Goal: Task Accomplishment & Management: Use online tool/utility

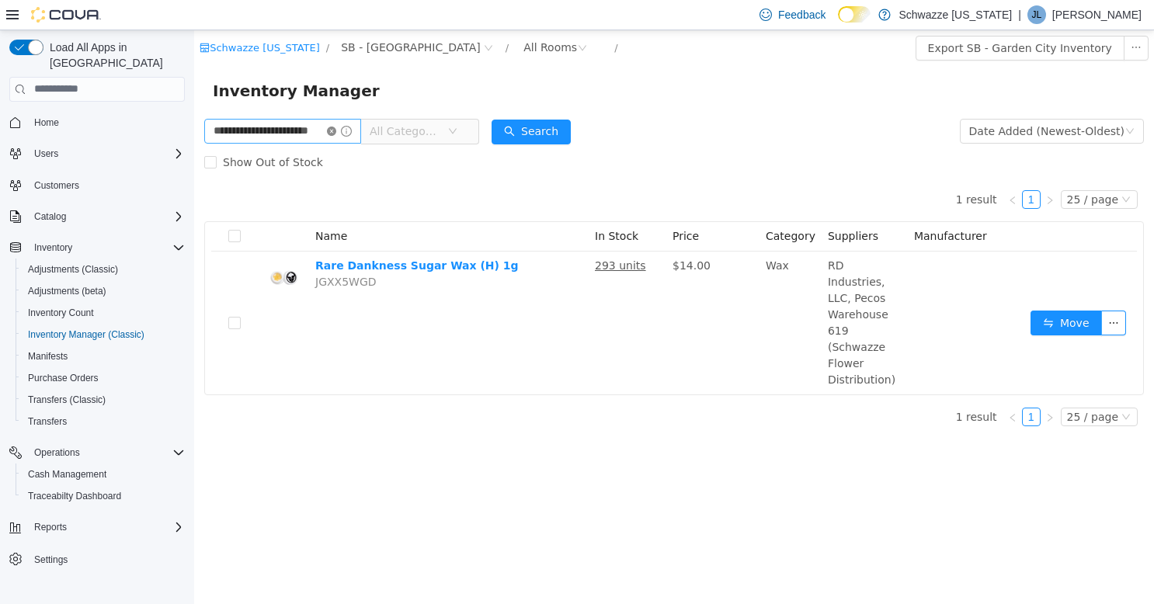
click at [336, 130] on icon "icon: close-circle" at bounding box center [331, 130] width 9 height 9
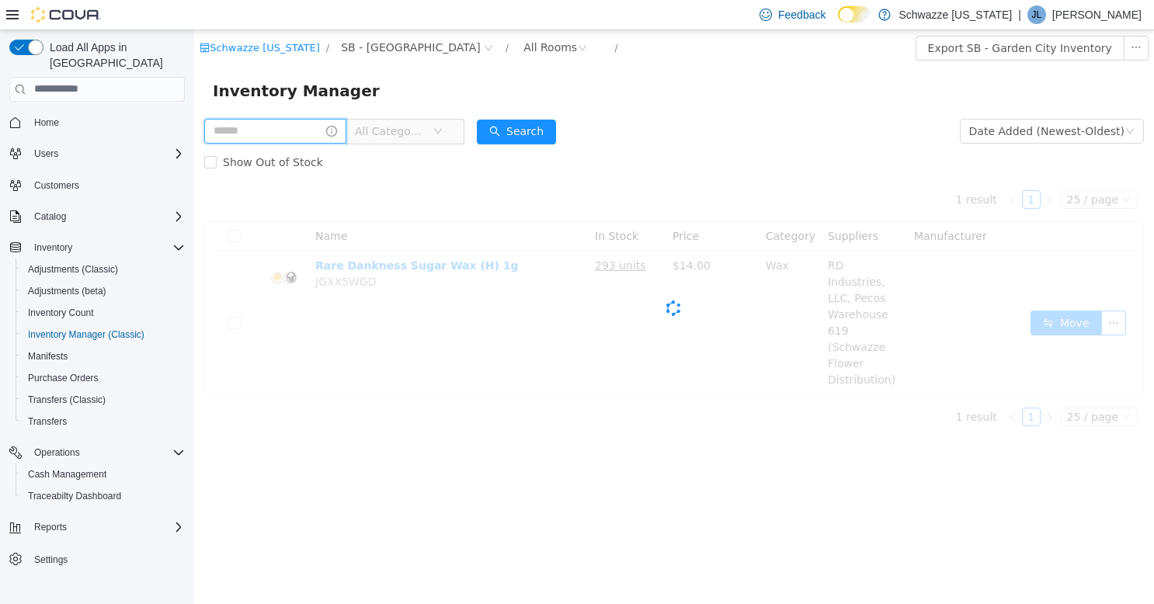
click at [325, 130] on input "text" at bounding box center [275, 130] width 142 height 25
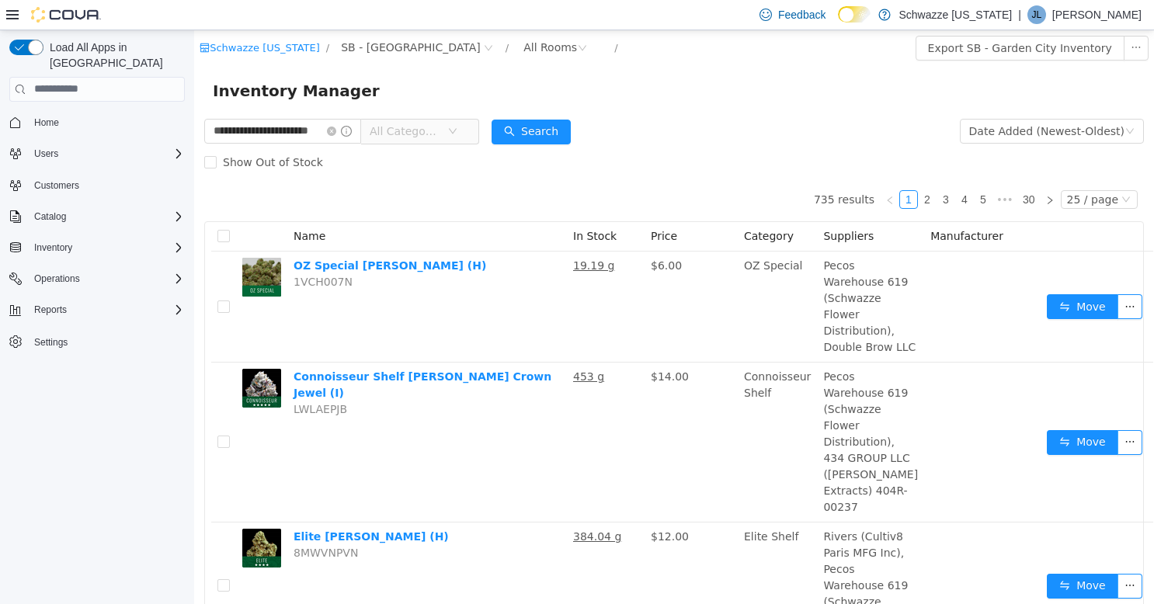
type input "**********"
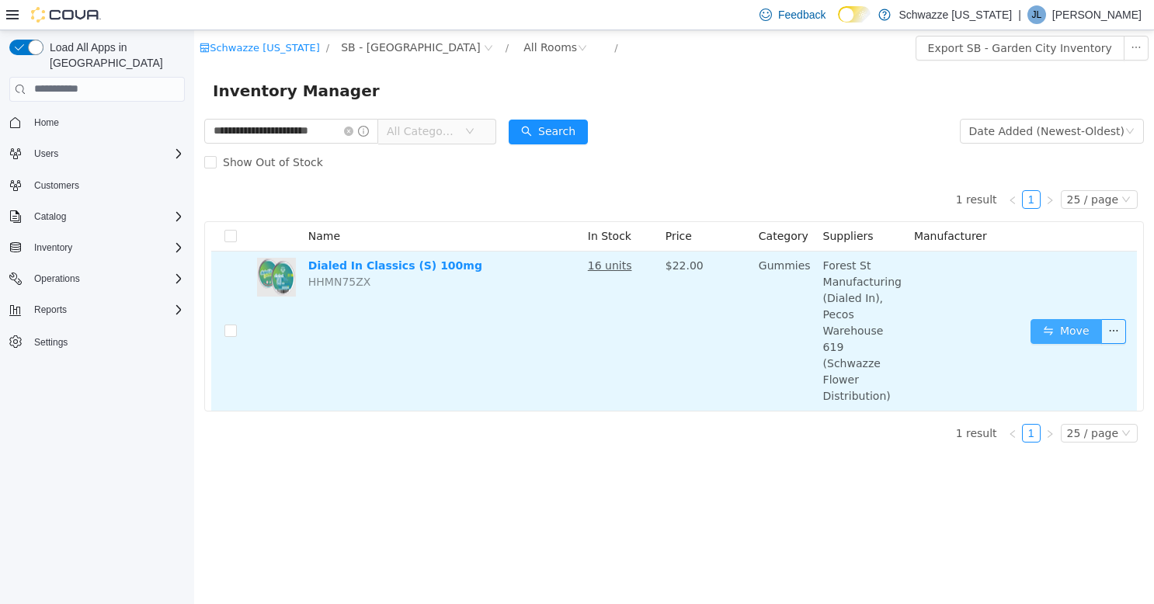
click at [1073, 318] on button "Move" at bounding box center [1065, 330] width 71 height 25
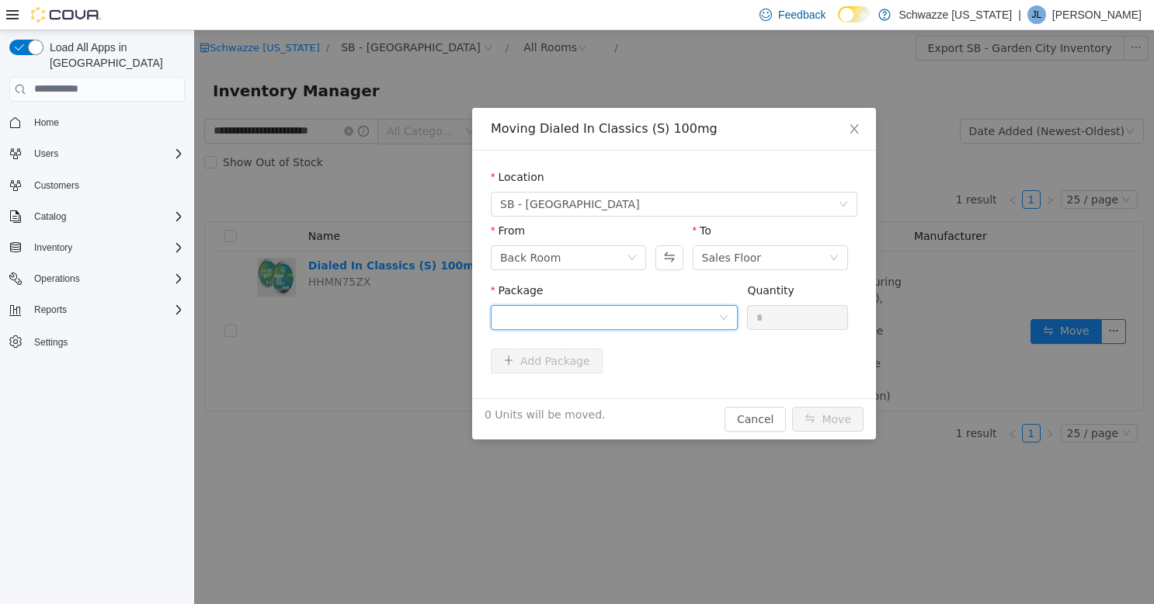
drag, startPoint x: 655, startPoint y: 321, endPoint x: 667, endPoint y: 321, distance: 11.6
click at [655, 321] on div at bounding box center [609, 316] width 218 height 23
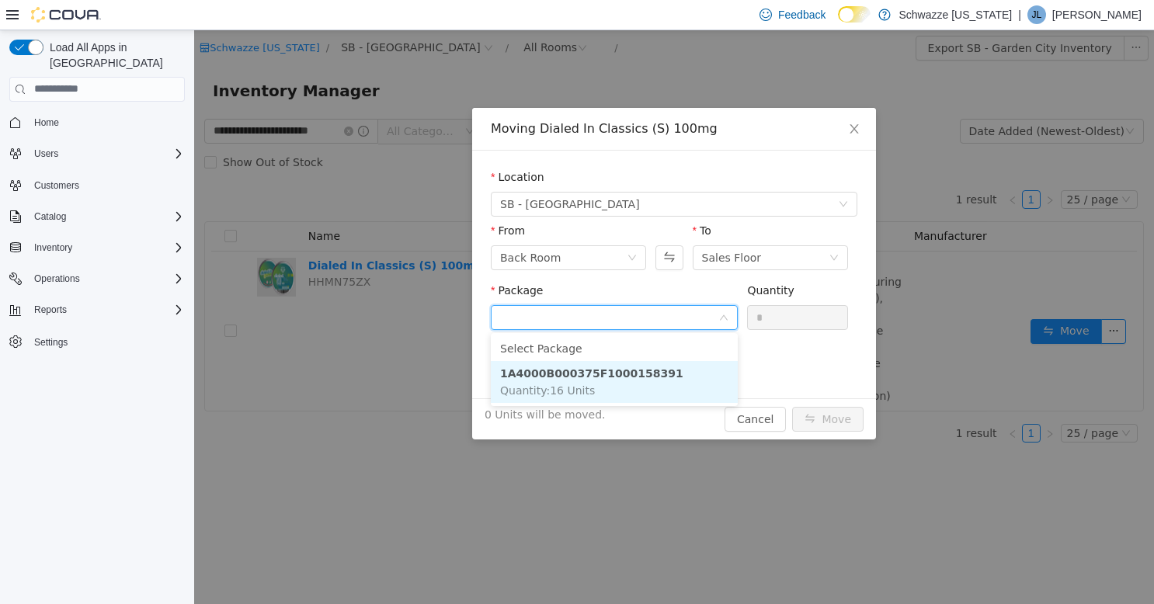
click at [672, 371] on li "1A4000B000375F1000158391 Quantity : 16 Units" at bounding box center [614, 381] width 247 height 42
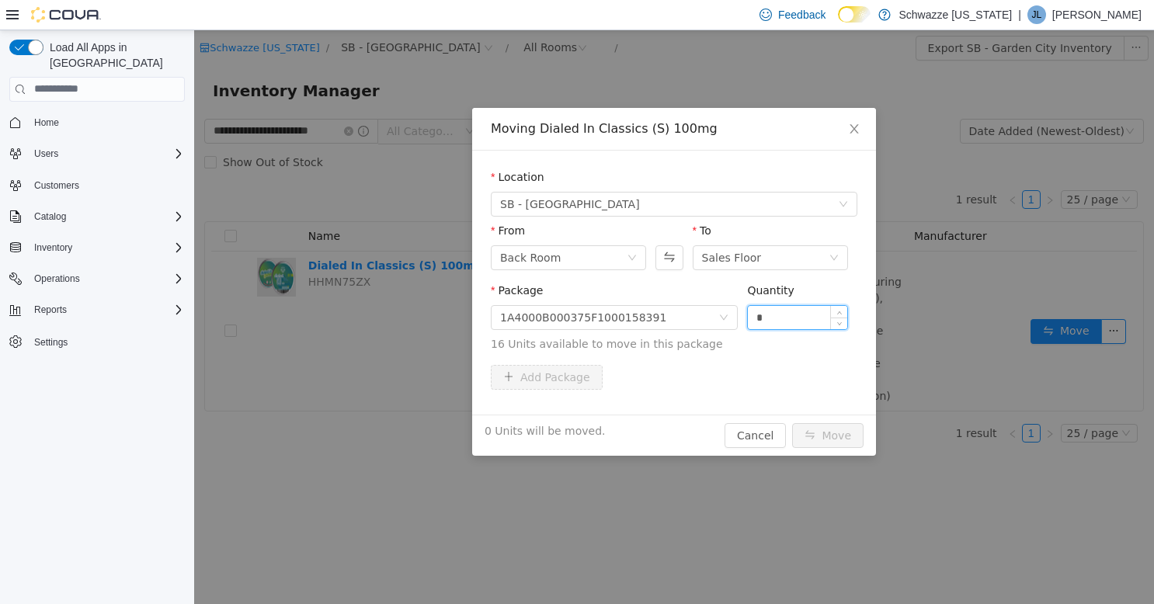
click at [788, 318] on input "*" at bounding box center [797, 316] width 99 height 23
type input "**"
click at [820, 436] on button "Move" at bounding box center [827, 434] width 71 height 25
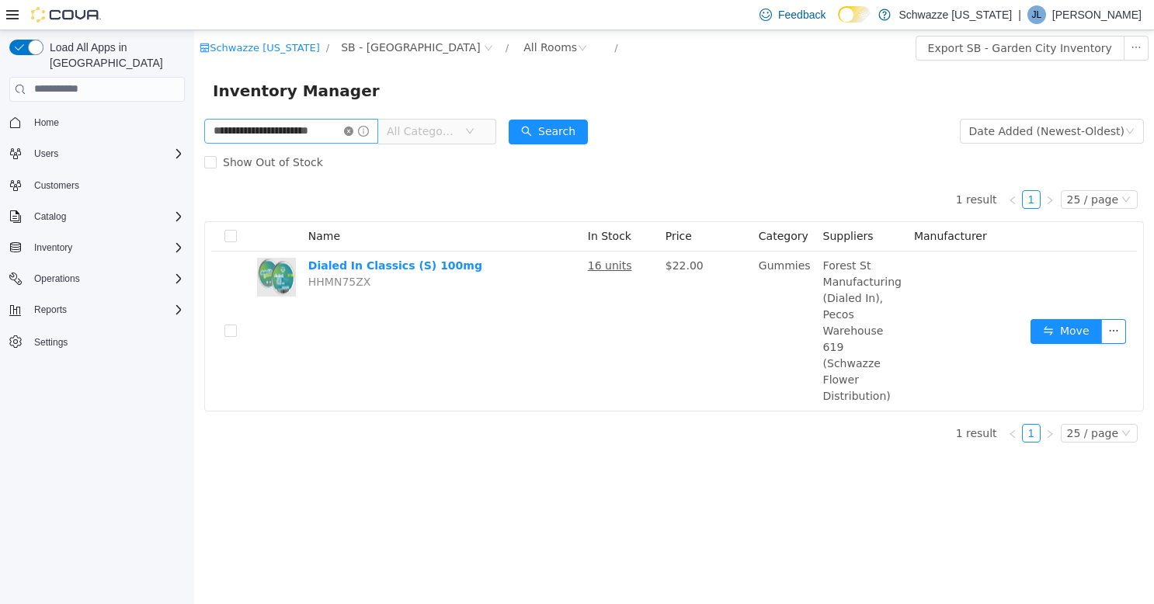
click at [349, 130] on icon "icon: close-circle" at bounding box center [348, 130] width 9 height 9
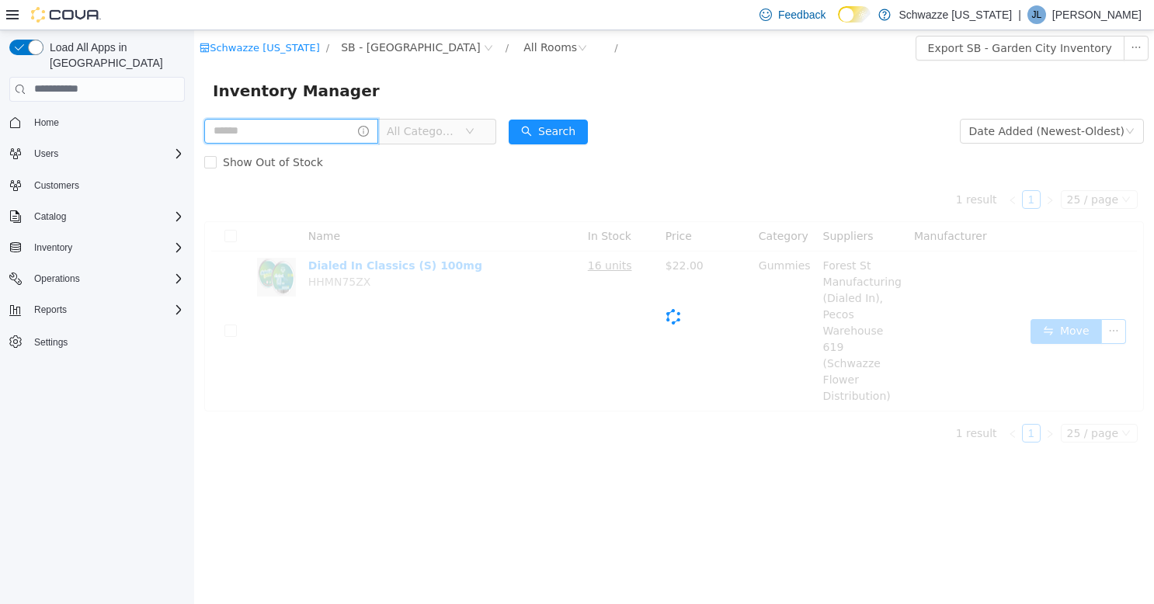
click at [342, 130] on input "text" at bounding box center [291, 130] width 174 height 25
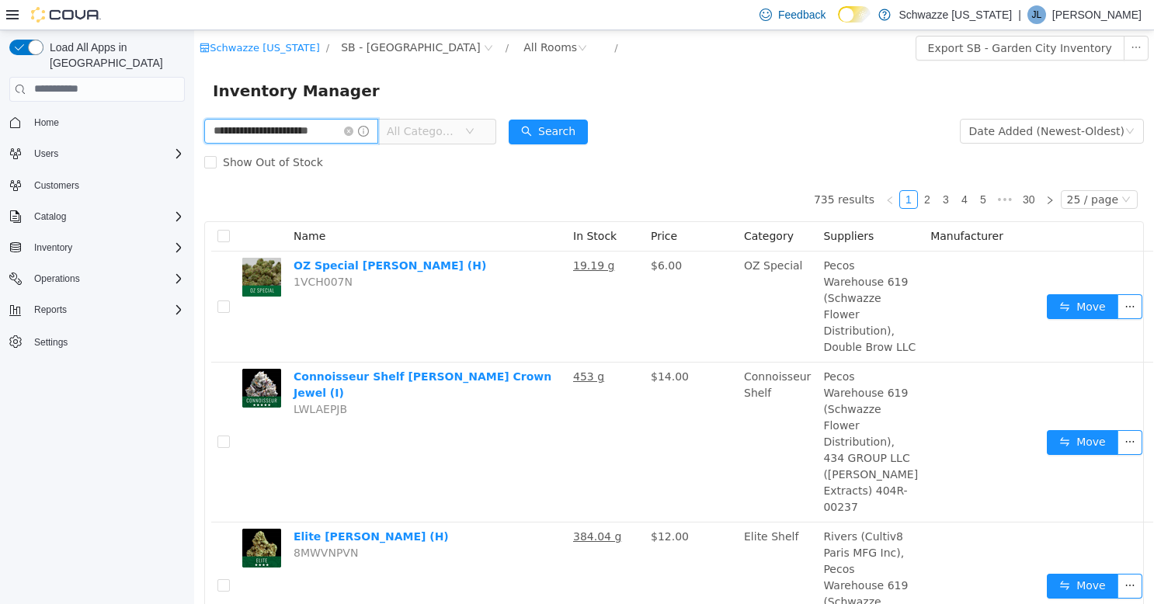
type input "**********"
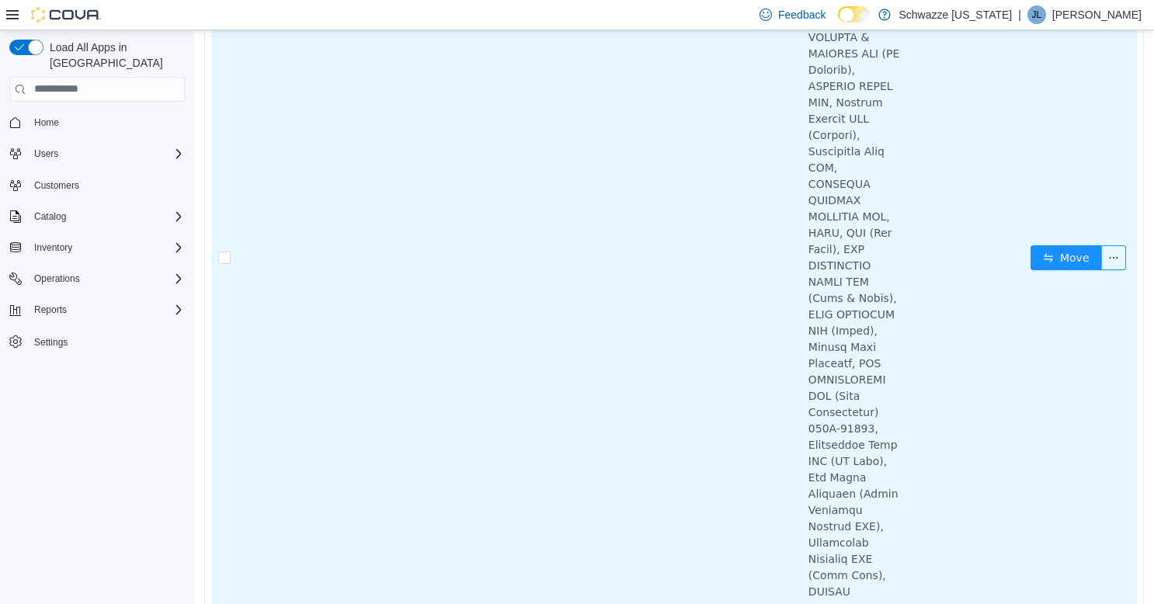
scroll to position [1320, 0]
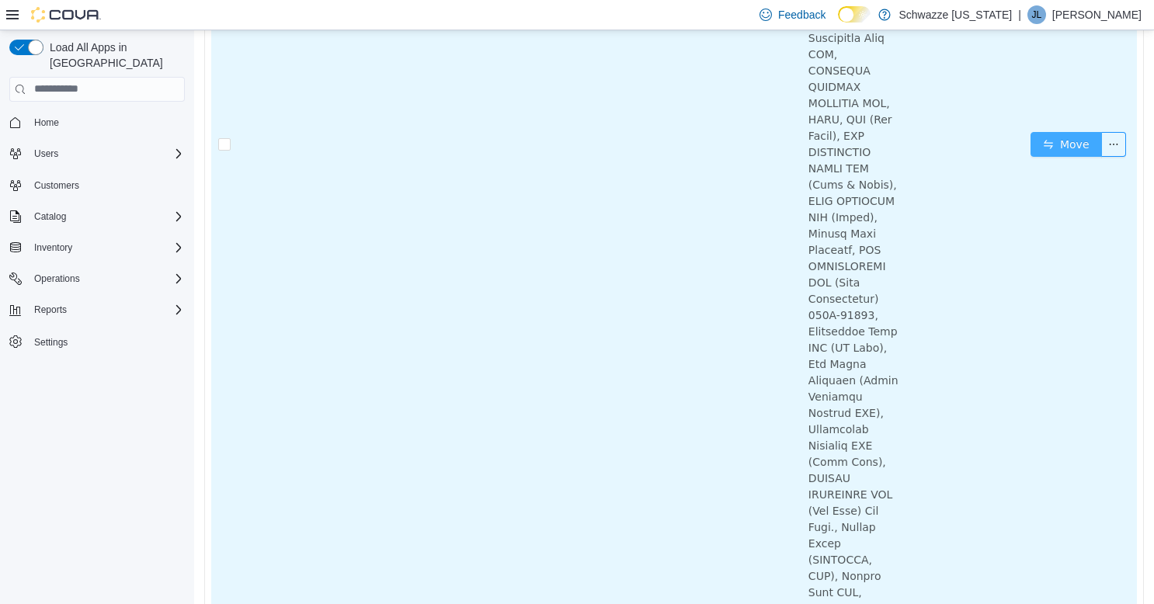
click at [1053, 156] on button "Move" at bounding box center [1065, 143] width 71 height 25
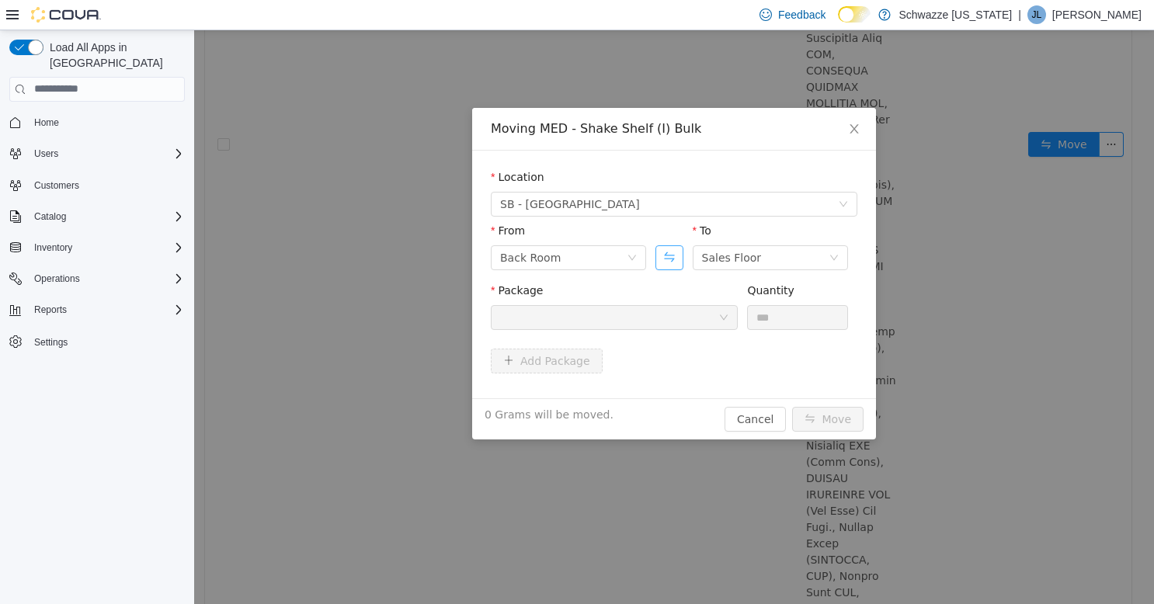
click at [658, 259] on button "Swap" at bounding box center [668, 257] width 27 height 25
click at [655, 304] on div at bounding box center [614, 316] width 247 height 25
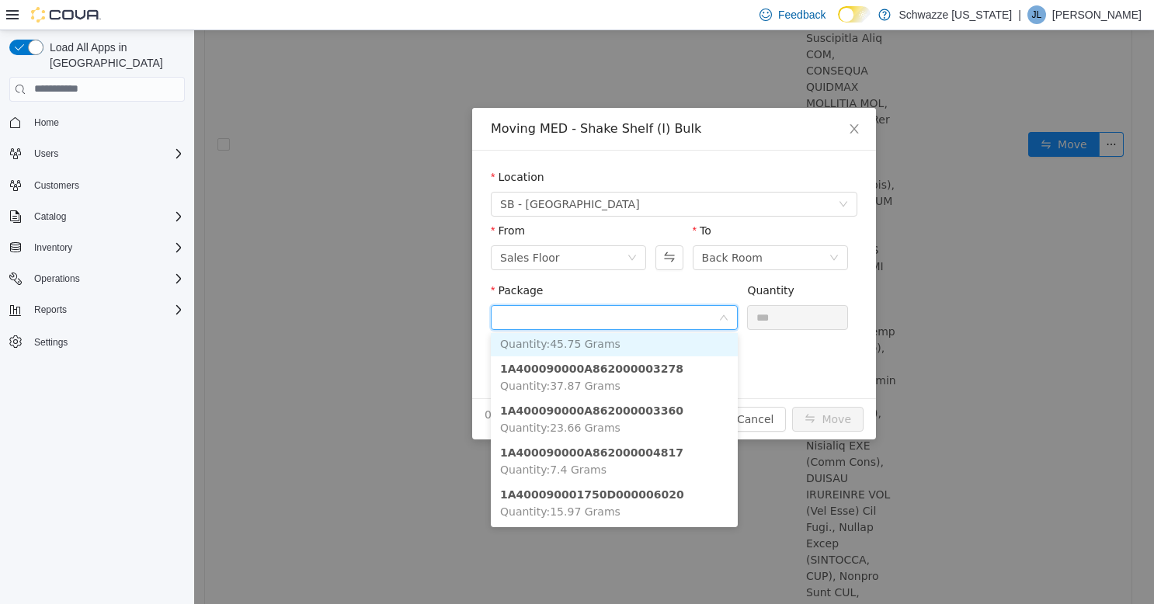
scroll to position [53, 0]
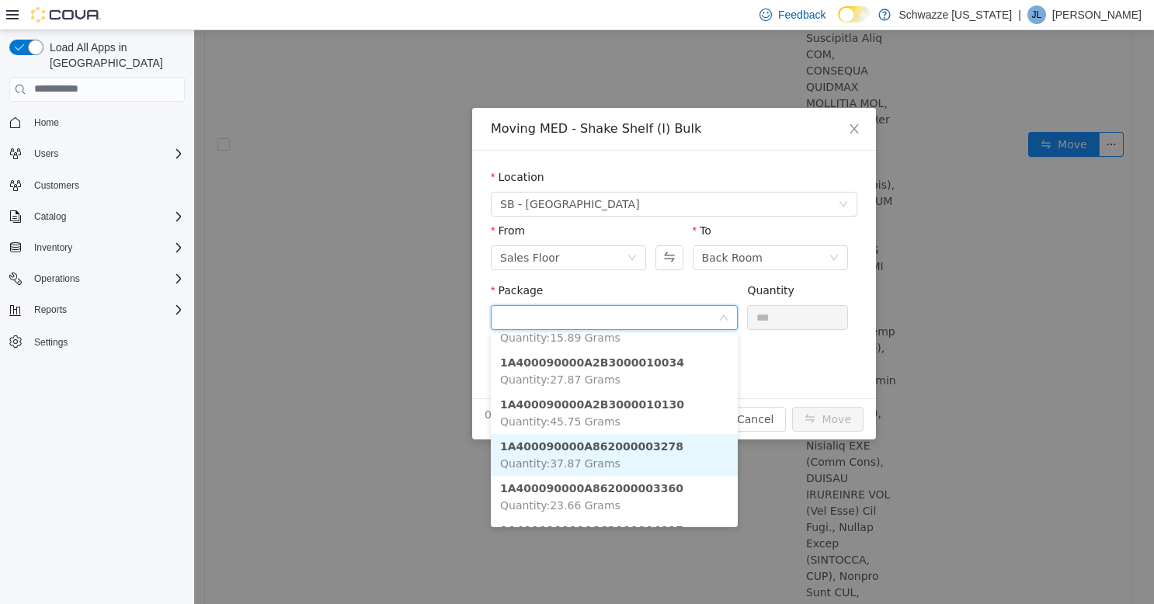
click at [641, 459] on li "1A400090000A862000003278 Quantity : 37.87 Grams" at bounding box center [614, 454] width 247 height 42
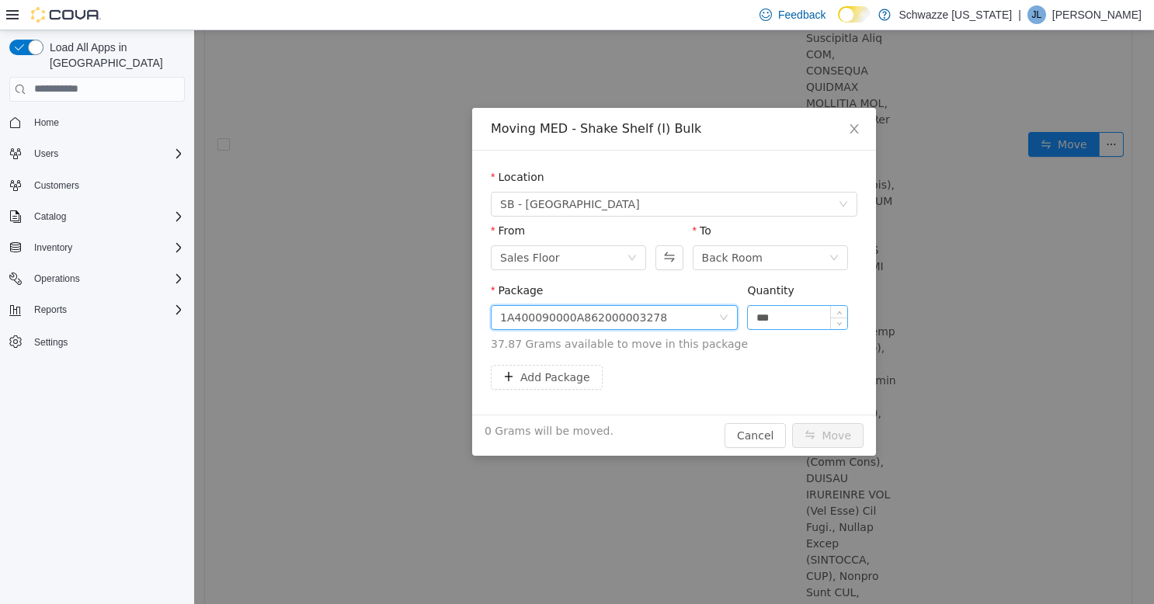
click at [793, 317] on input "***" at bounding box center [797, 316] width 99 height 23
type input "*"
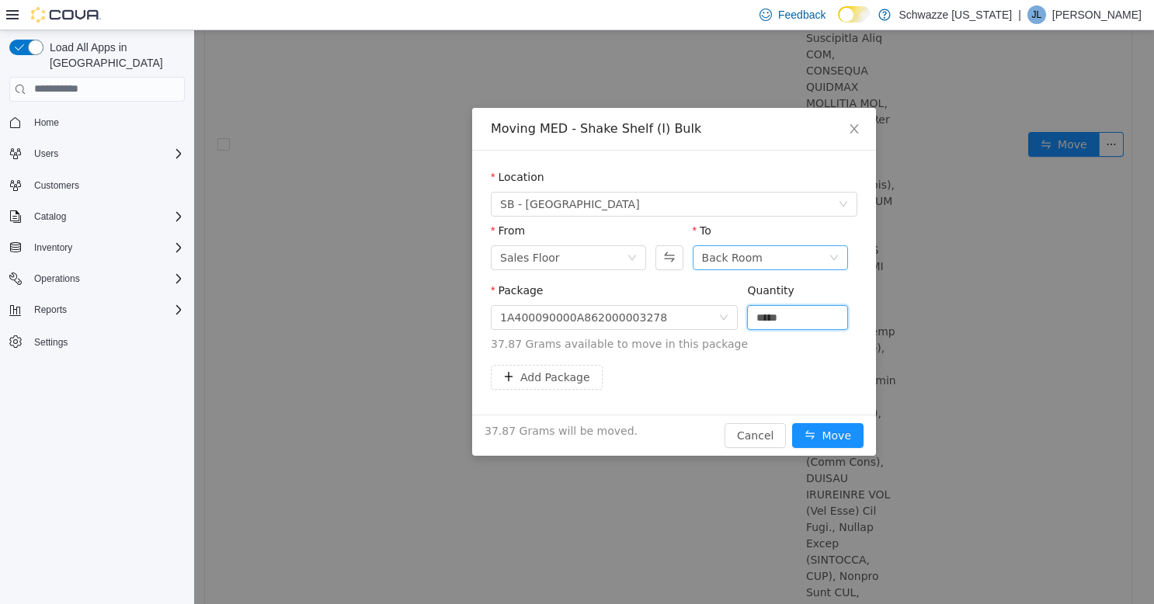
type input "*****"
click at [806, 248] on div "Back Room" at bounding box center [765, 256] width 127 height 23
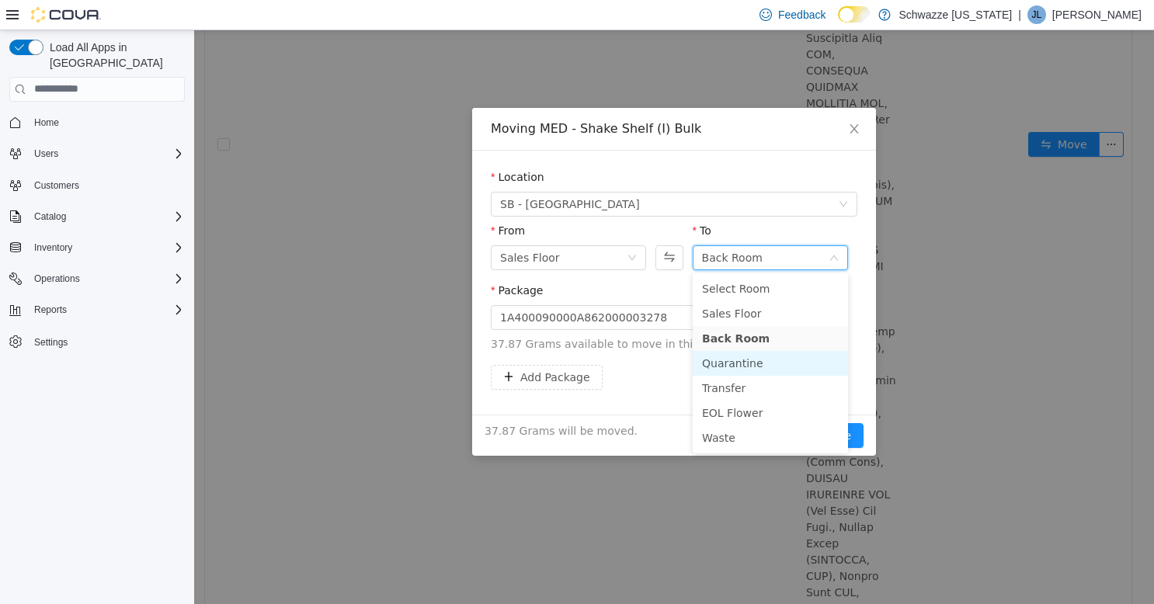
click at [765, 356] on li "Quarantine" at bounding box center [769, 362] width 155 height 25
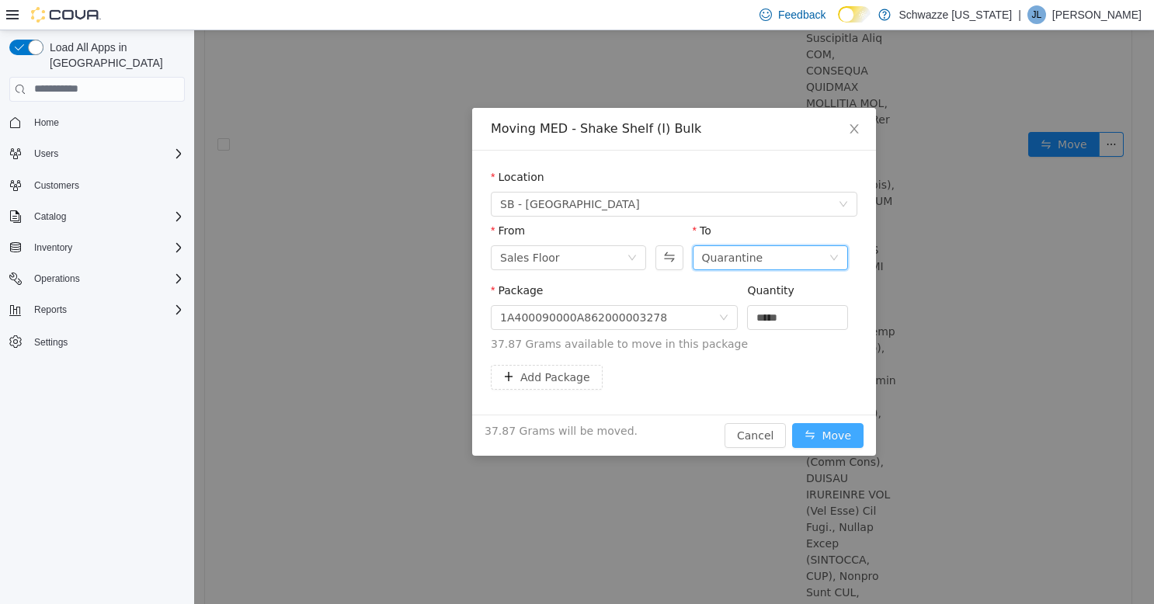
click at [853, 439] on button "Move" at bounding box center [827, 434] width 71 height 25
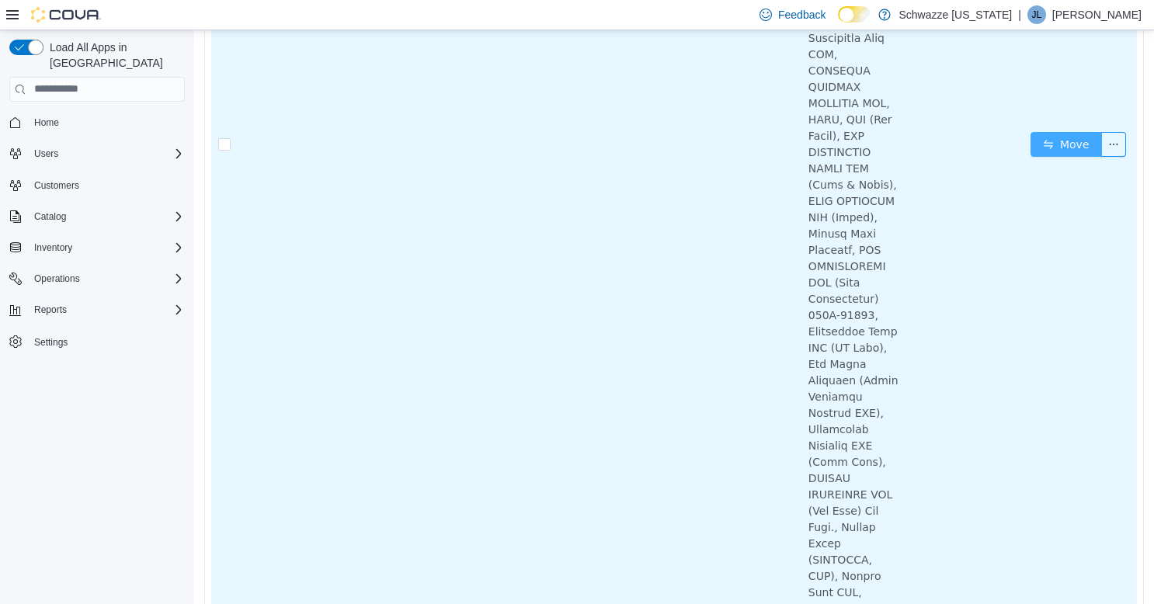
click at [1043, 156] on button "Move" at bounding box center [1065, 143] width 71 height 25
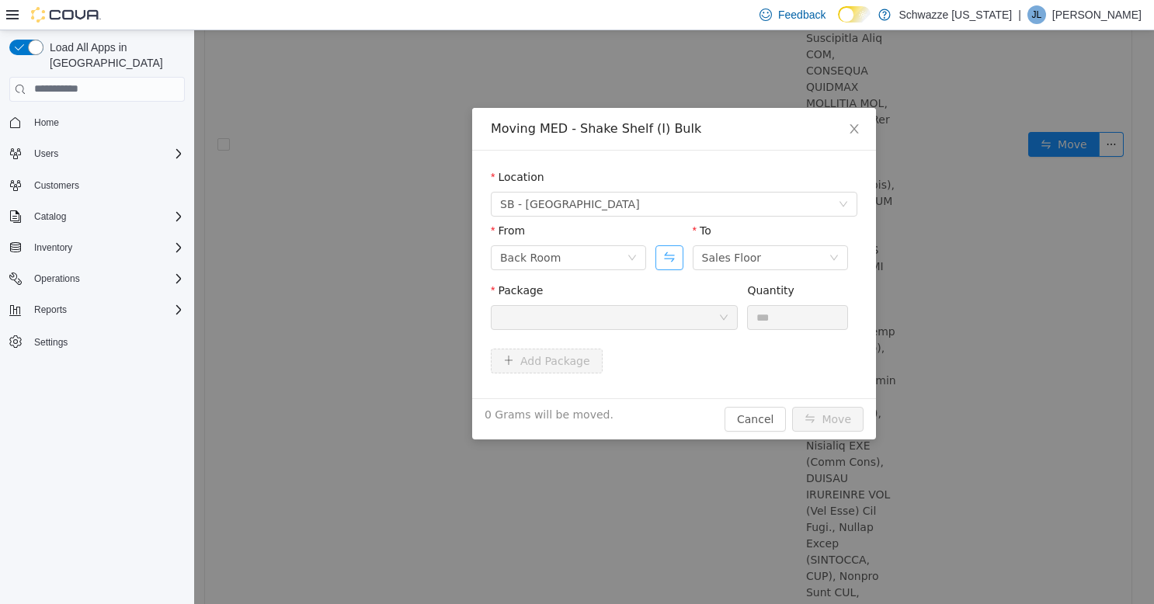
click at [665, 252] on button "Swap" at bounding box center [668, 257] width 27 height 25
click at [593, 253] on div "Sales Floor" at bounding box center [563, 256] width 127 height 23
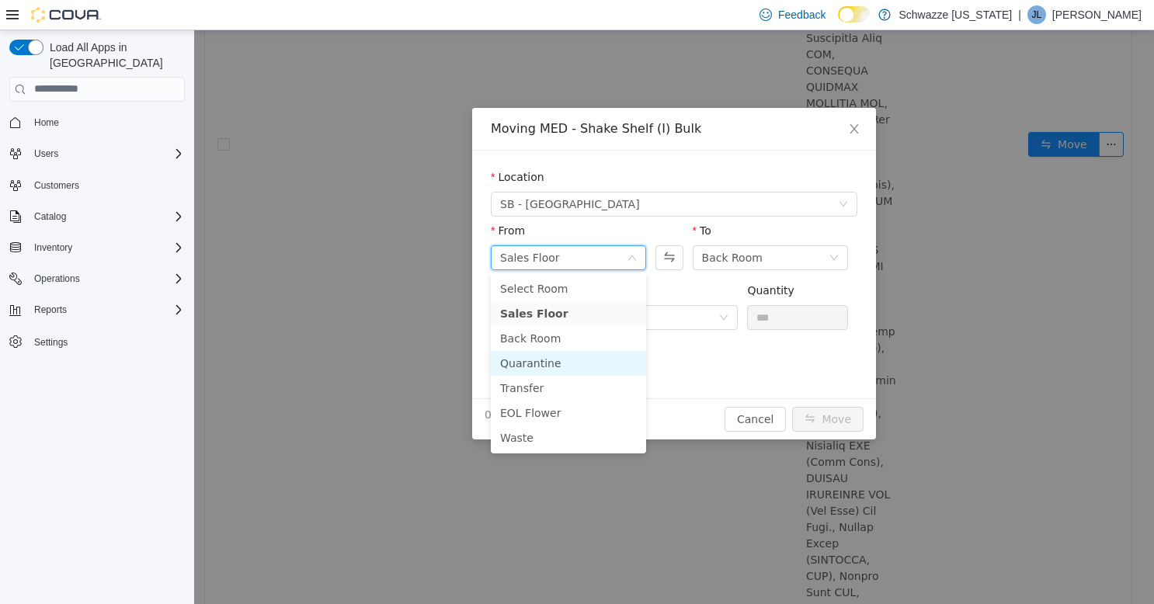
click at [560, 352] on li "Quarantine" at bounding box center [568, 362] width 155 height 25
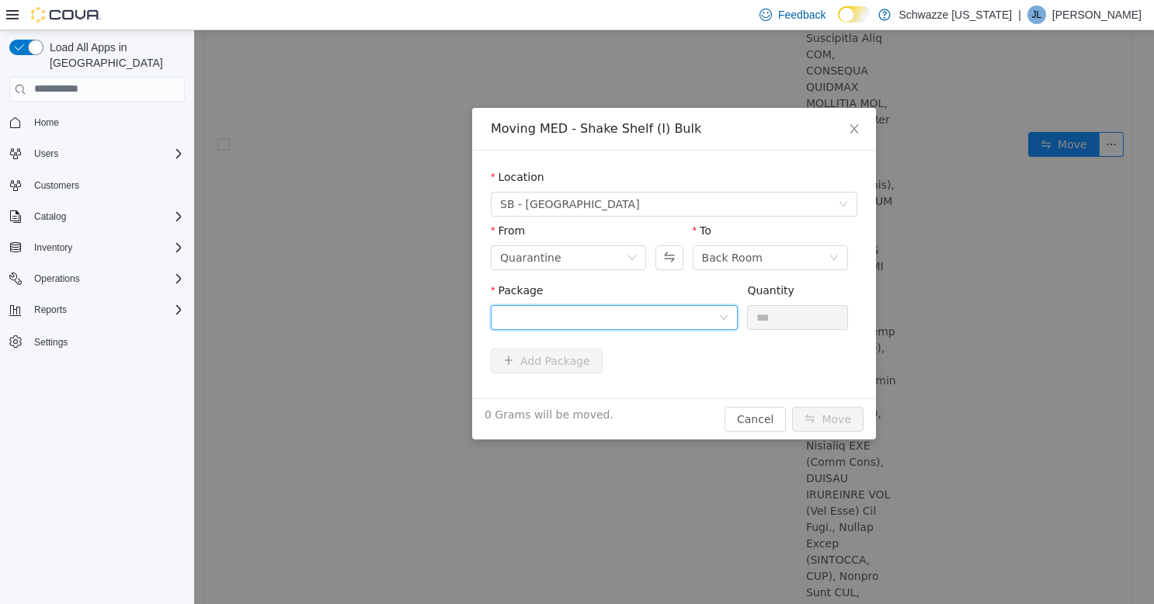
click at [677, 324] on div at bounding box center [609, 316] width 218 height 23
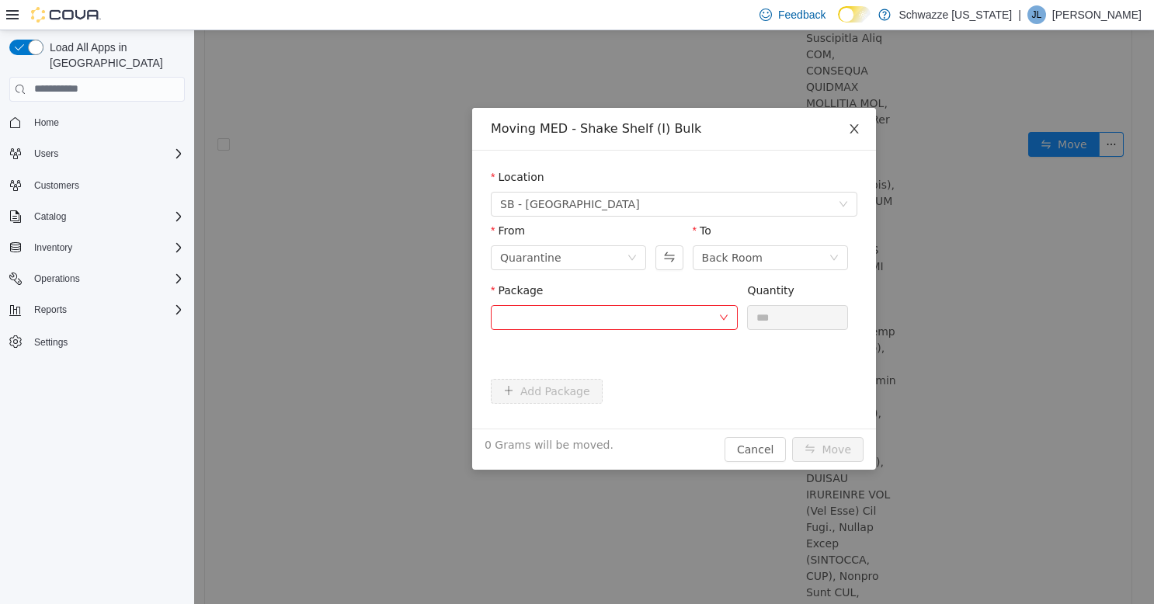
click at [860, 131] on span "Close" at bounding box center [853, 128] width 43 height 43
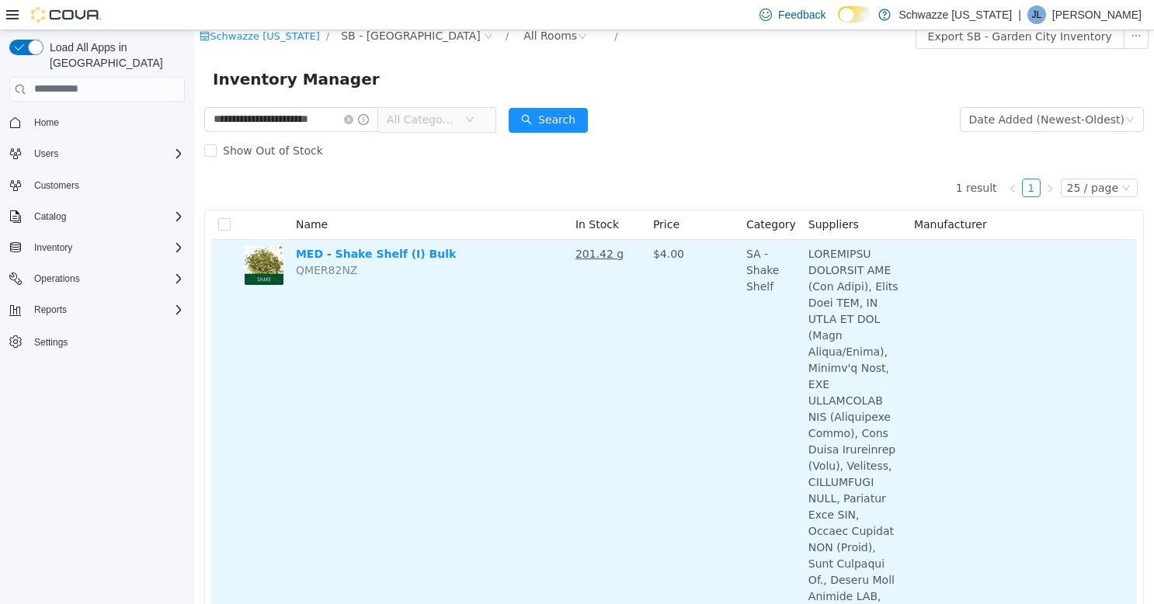
scroll to position [0, 0]
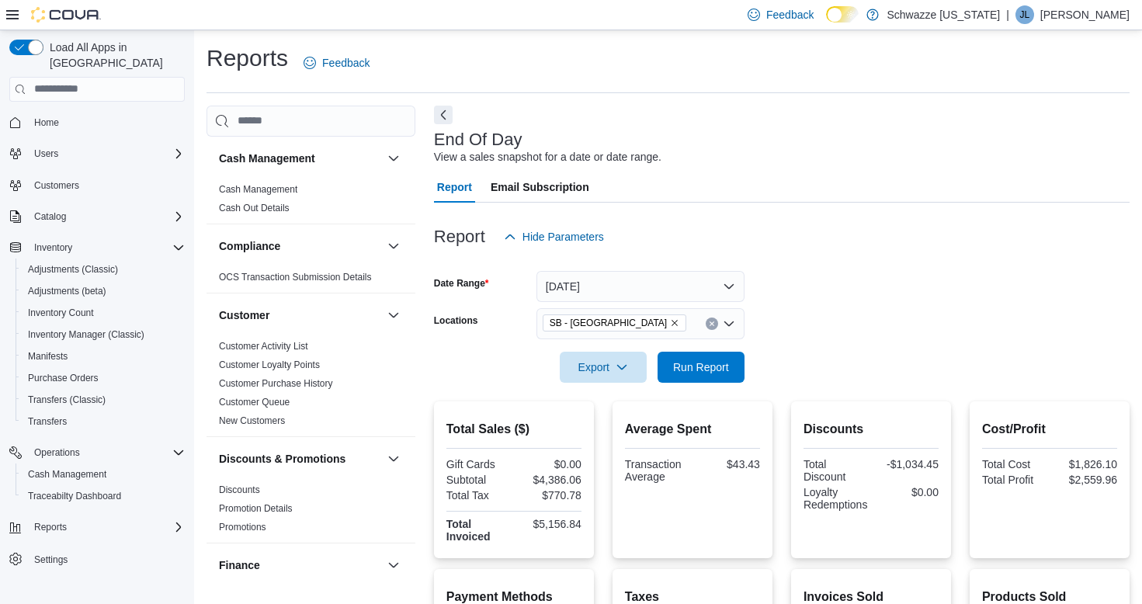
scroll to position [112, 0]
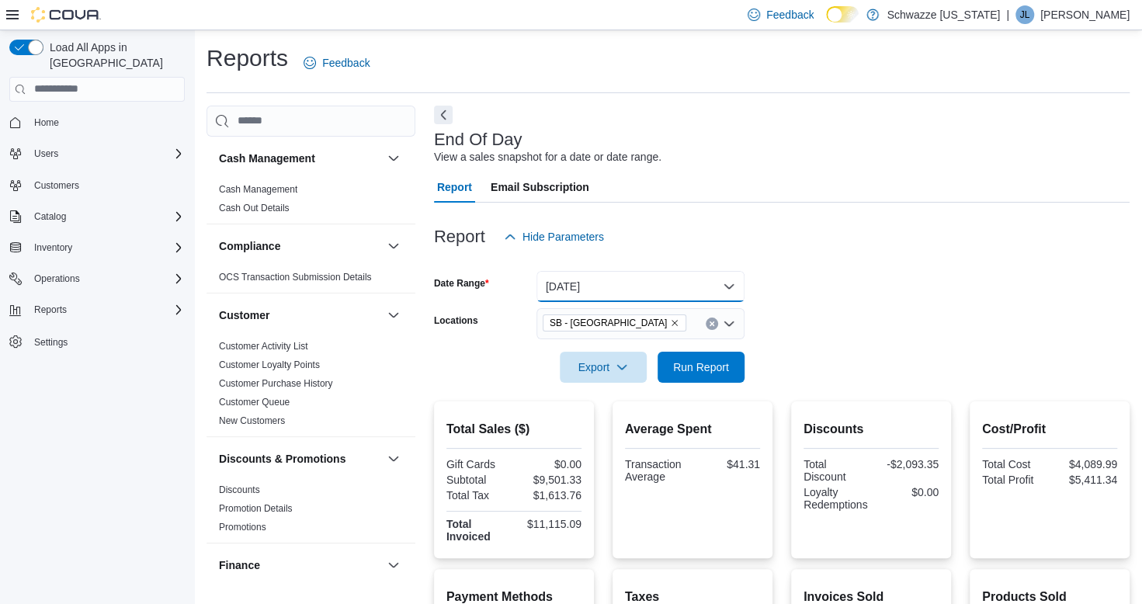
click at [664, 283] on button "[DATE]" at bounding box center [640, 286] width 208 height 31
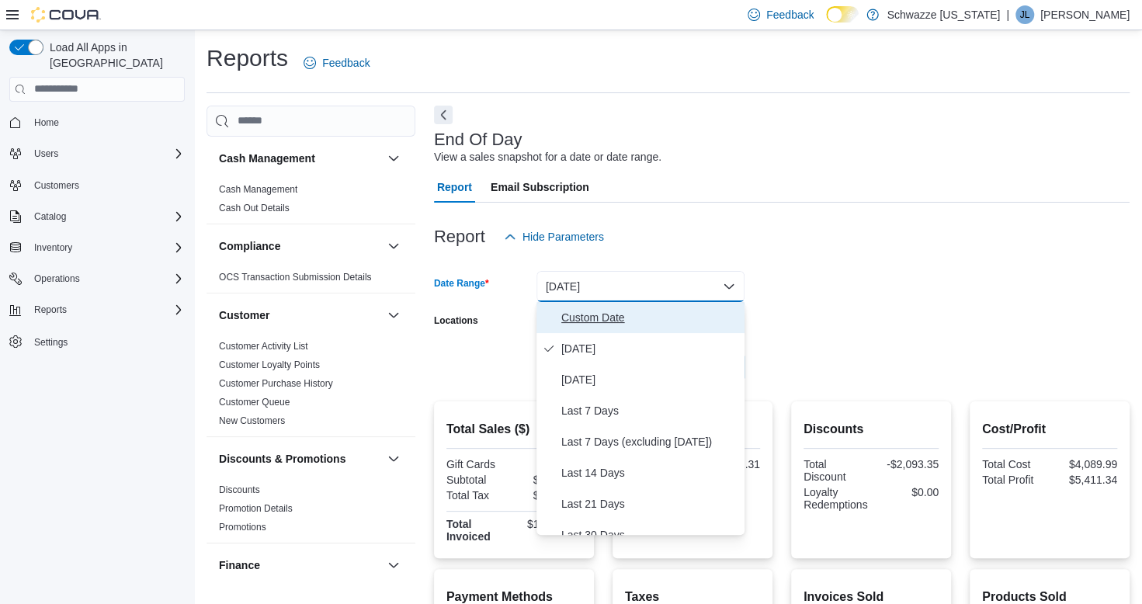
click at [630, 317] on span "Custom Date" at bounding box center [649, 317] width 177 height 19
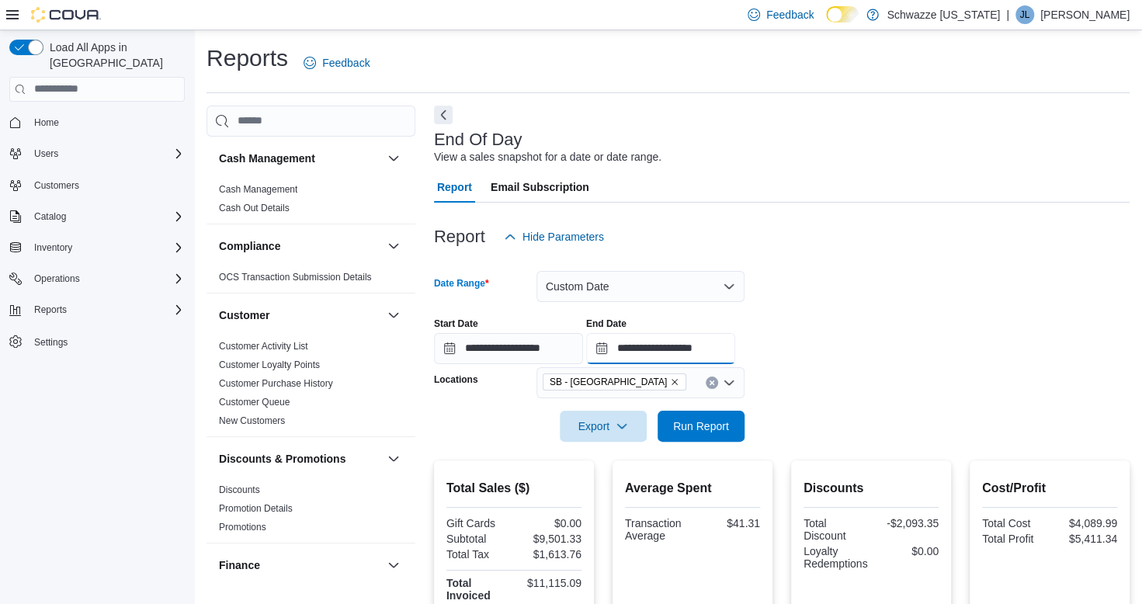
click at [735, 351] on input "**********" at bounding box center [660, 348] width 149 height 31
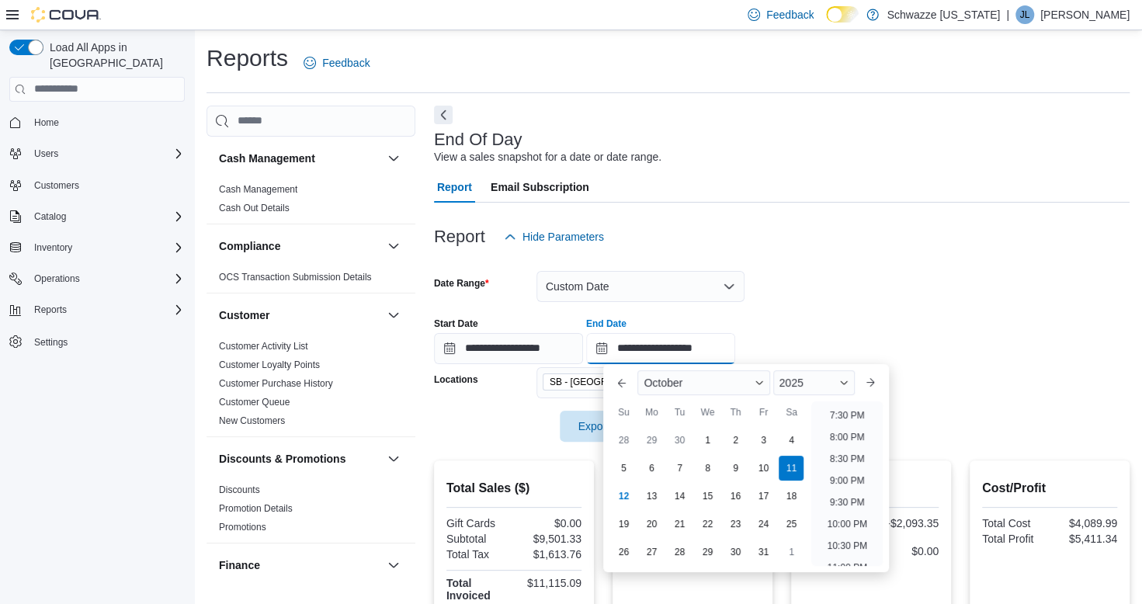
scroll to position [880, 0]
click at [846, 404] on li "8:00 PM" at bounding box center [847, 403] width 47 height 19
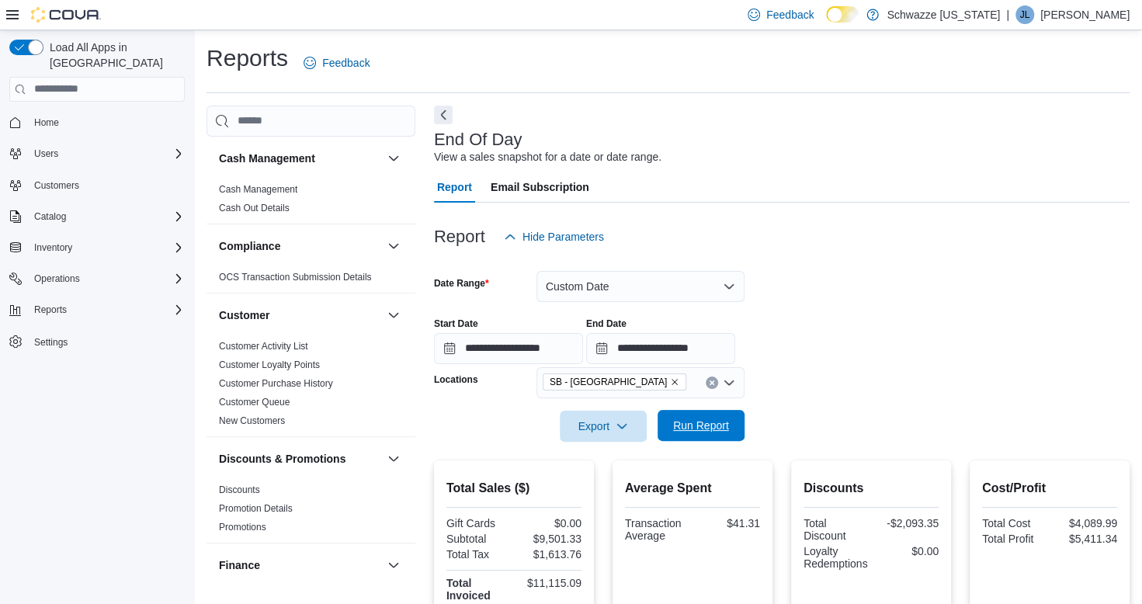
click at [702, 422] on span "Run Report" at bounding box center [701, 426] width 56 height 16
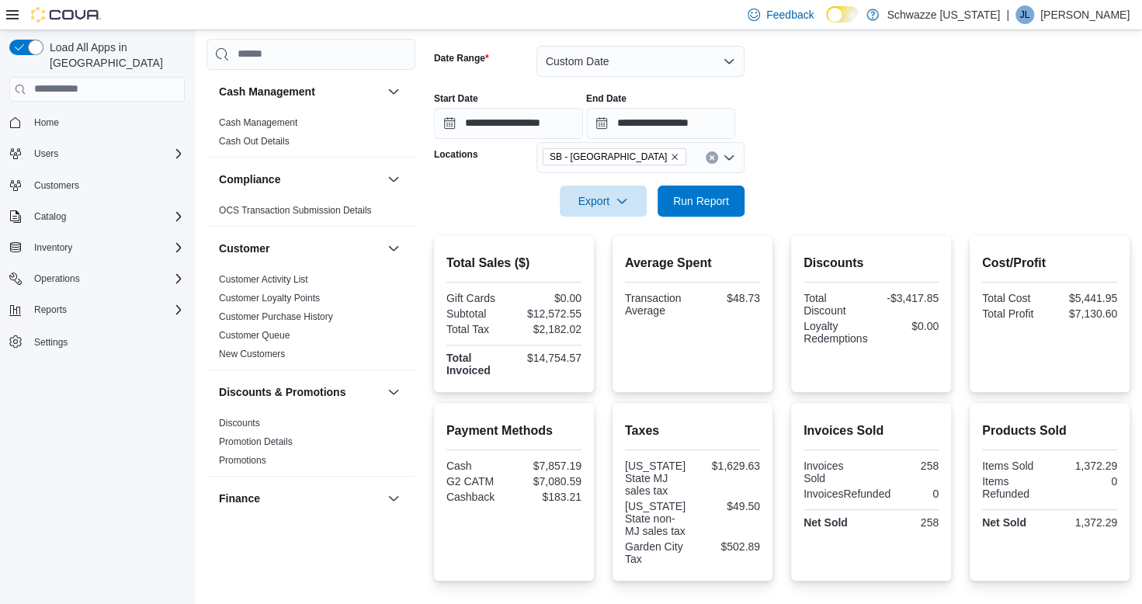
scroll to position [138, 0]
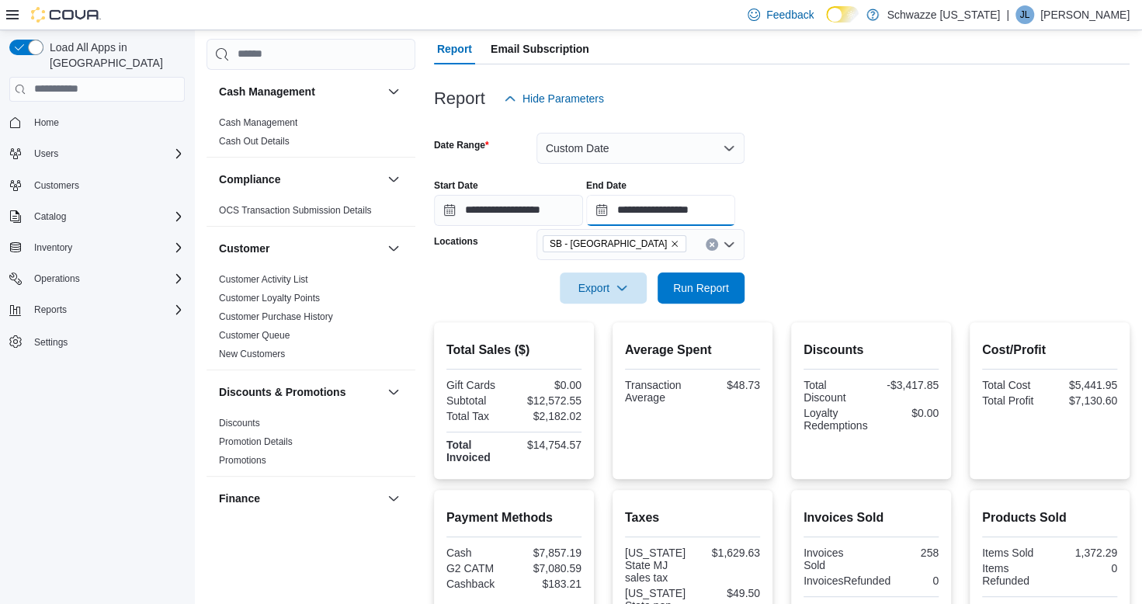
click at [735, 219] on input "**********" at bounding box center [660, 210] width 149 height 31
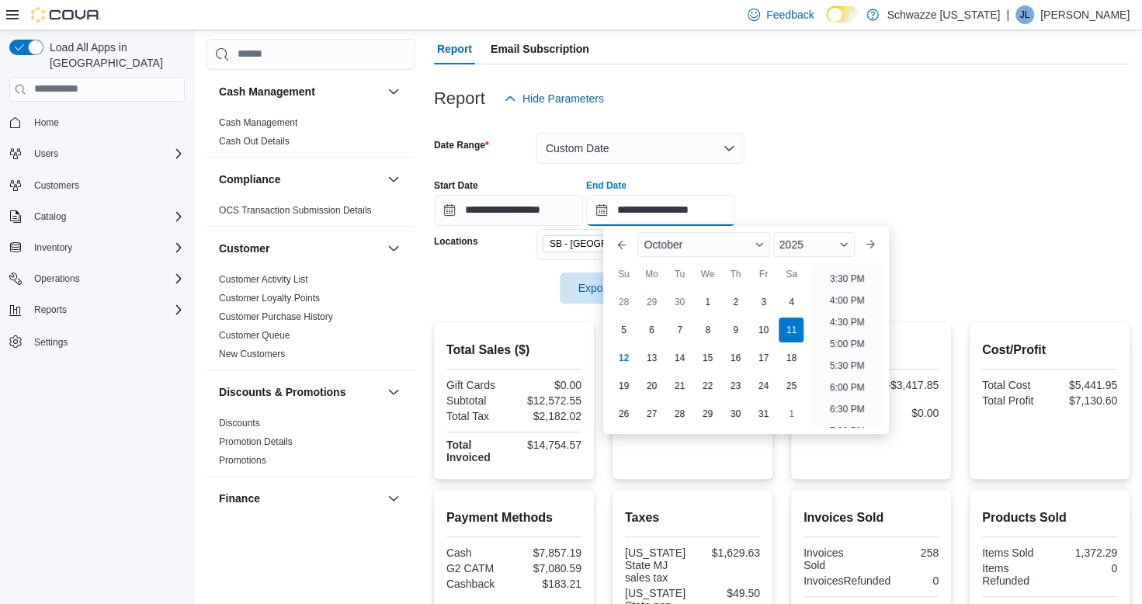
scroll to position [649, 0]
click at [854, 328] on li "4:00 PM" at bounding box center [847, 322] width 47 height 19
type input "**********"
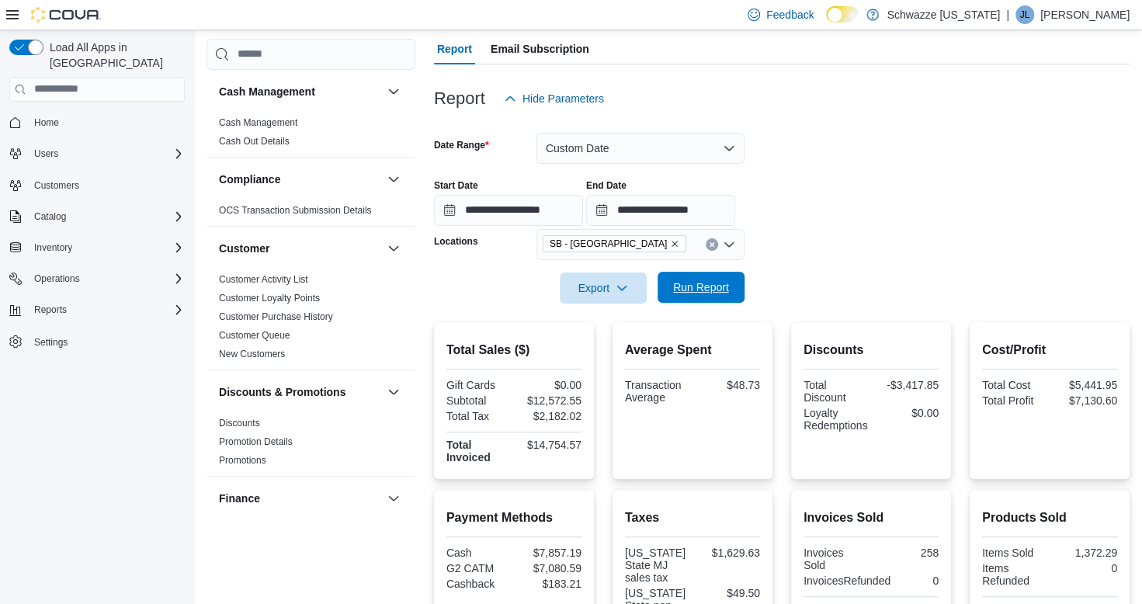
click at [685, 284] on span "Run Report" at bounding box center [701, 287] width 56 height 16
click at [601, 144] on button "Custom Date" at bounding box center [640, 148] width 208 height 31
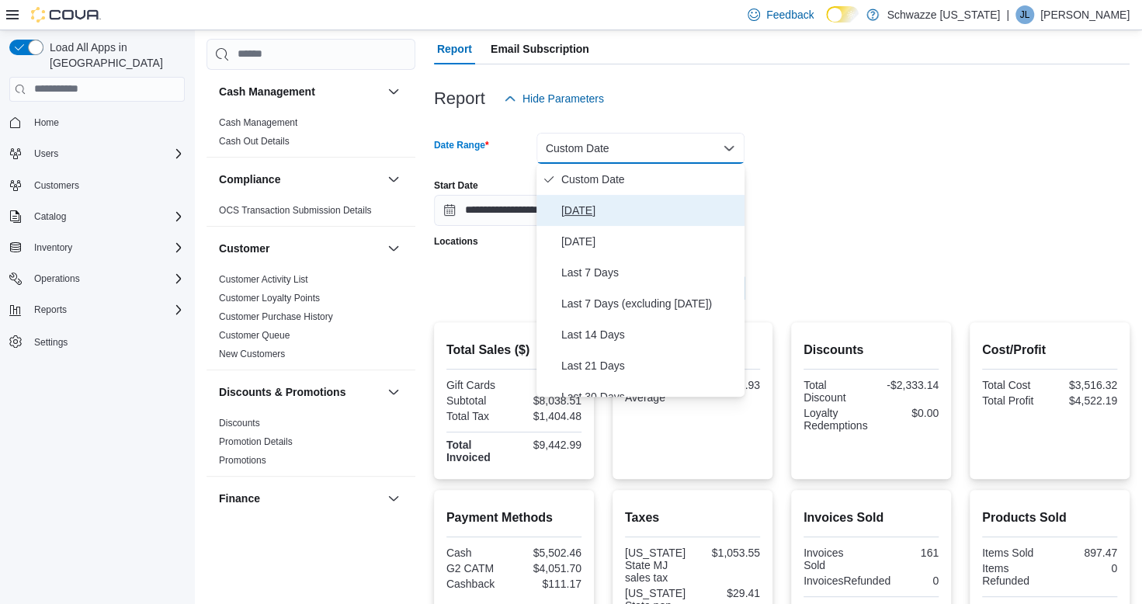
click at [562, 204] on span "[DATE]" at bounding box center [649, 210] width 177 height 19
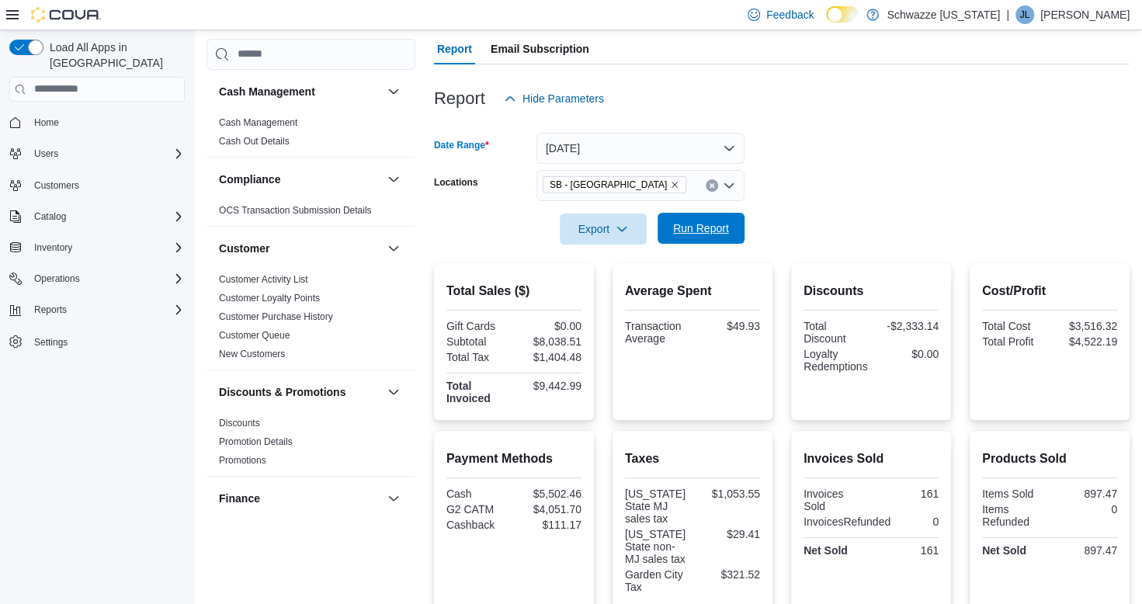
click at [702, 223] on span "Run Report" at bounding box center [701, 228] width 56 height 16
